Goal: Task Accomplishment & Management: Manage account settings

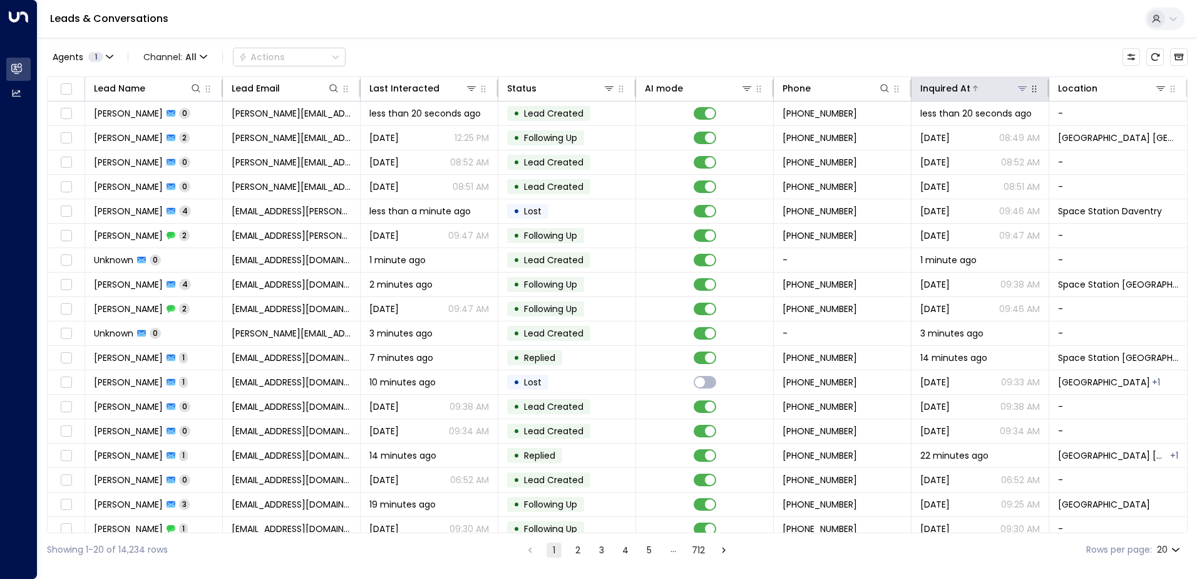
click at [1018, 89] on icon at bounding box center [1022, 88] width 9 height 4
click at [1072, 37] on div "Leads & Conversations" at bounding box center [618, 19] width 1160 height 38
click at [1157, 87] on icon at bounding box center [1161, 88] width 9 height 4
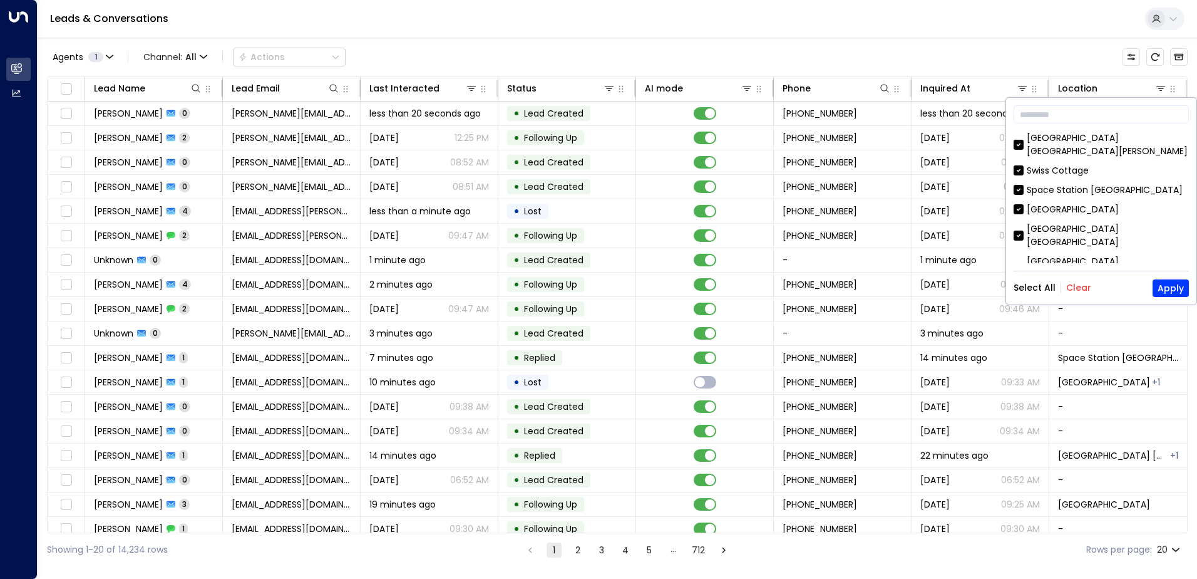
click at [1071, 285] on button "Clear" at bounding box center [1078, 287] width 25 height 10
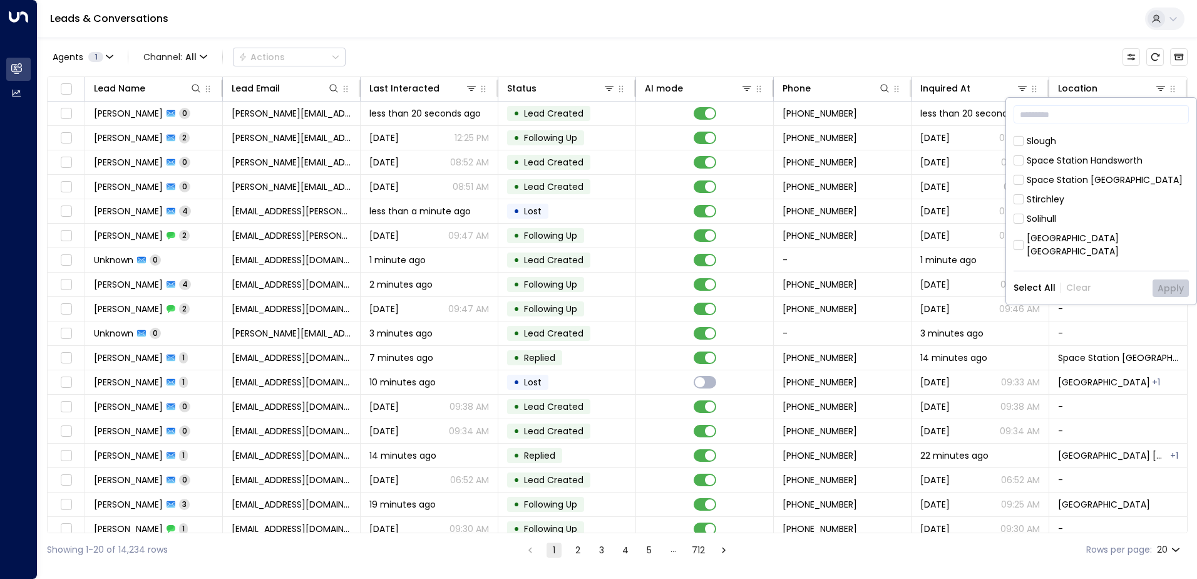
scroll to position [438, 0]
click at [1099, 212] on div "[GEOGRAPHIC_DATA] [GEOGRAPHIC_DATA]" at bounding box center [1108, 225] width 162 height 26
click at [1167, 286] on button "Apply" at bounding box center [1171, 288] width 36 height 18
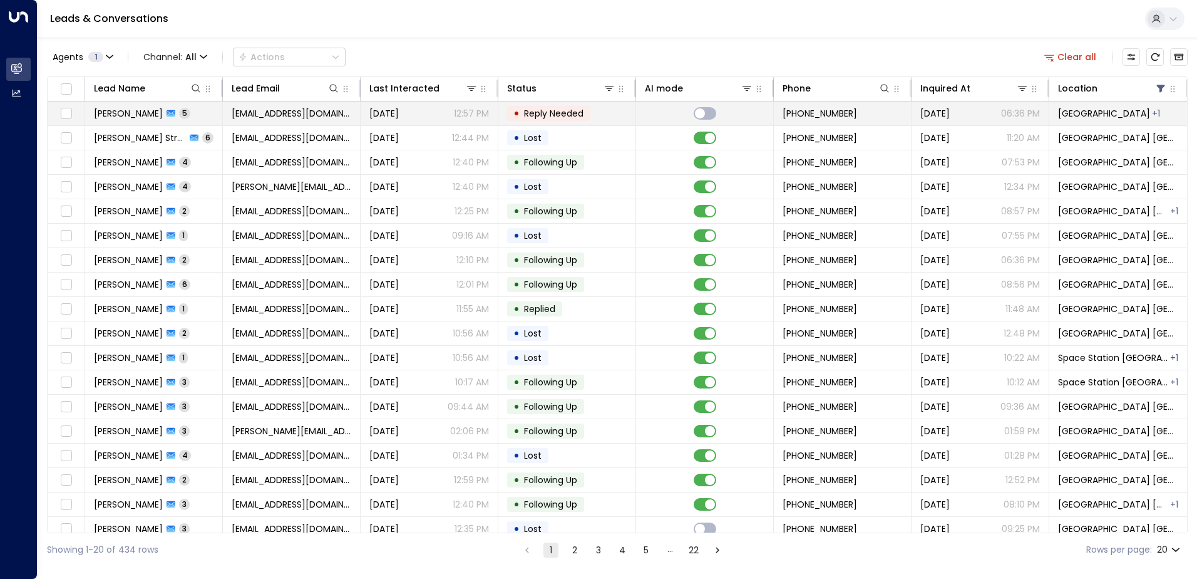
click at [267, 111] on span "[EMAIL_ADDRESS][DOMAIN_NAME]" at bounding box center [292, 113] width 120 height 13
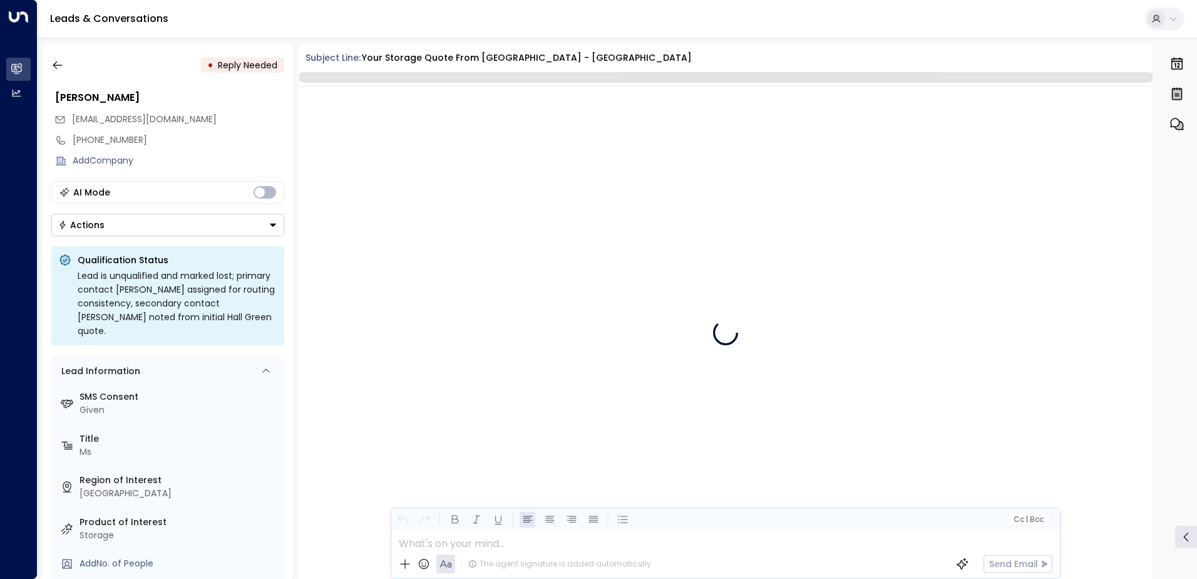
scroll to position [1814, 0]
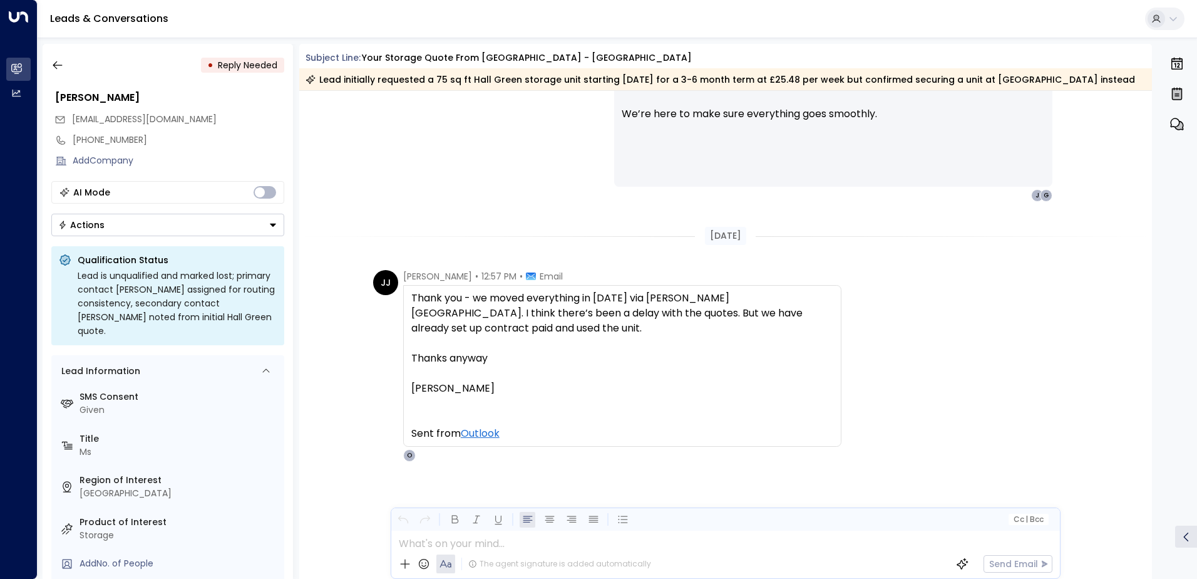
click at [116, 226] on button "Actions" at bounding box center [167, 225] width 233 height 23
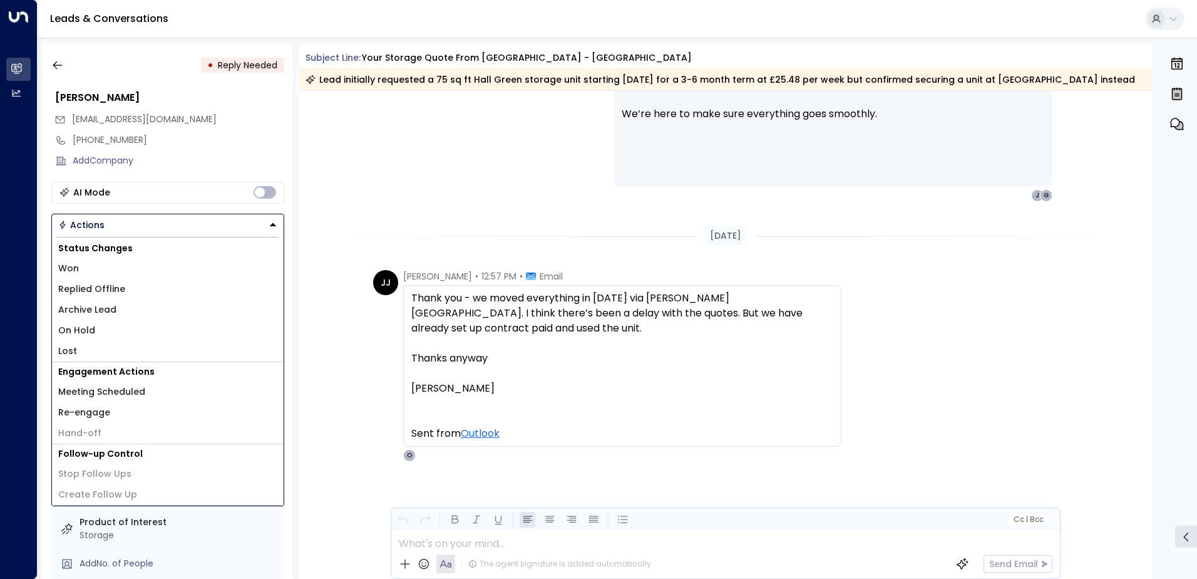
click at [53, 344] on li "Lost" at bounding box center [168, 351] width 232 height 21
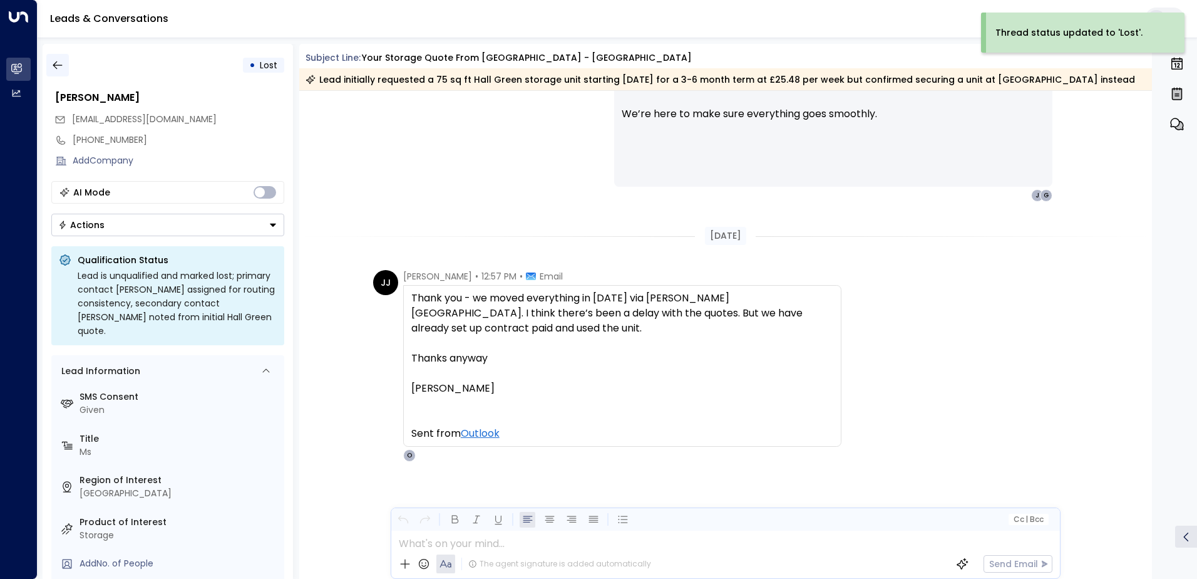
click at [55, 59] on icon "button" at bounding box center [57, 65] width 13 height 13
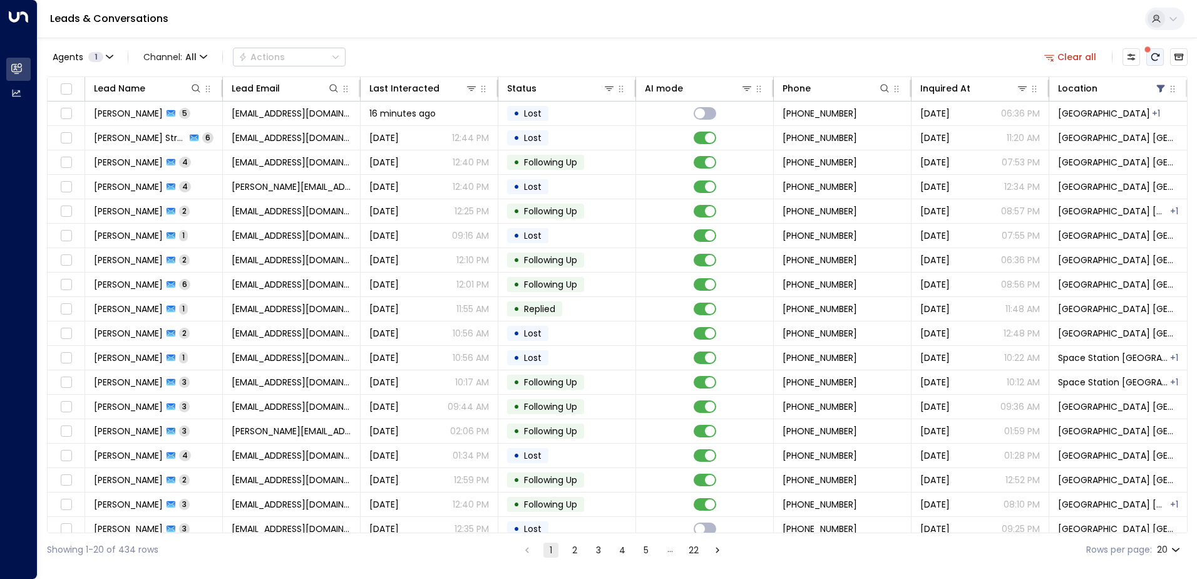
click at [1155, 52] on icon "There are new threads available. Refresh the grid to view the latest updates." at bounding box center [1155, 57] width 10 height 10
click at [742, 83] on button at bounding box center [747, 88] width 13 height 13
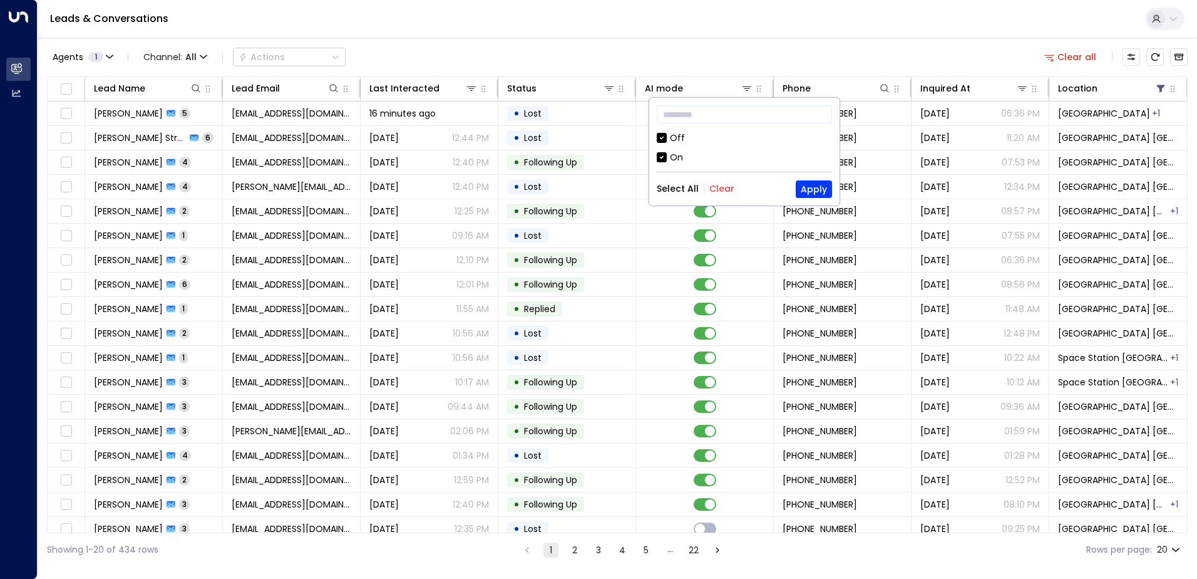
click at [667, 138] on div "Off" at bounding box center [744, 137] width 175 height 13
click at [810, 183] on button "Apply" at bounding box center [814, 189] width 36 height 18
